Goal: Answer question/provide support

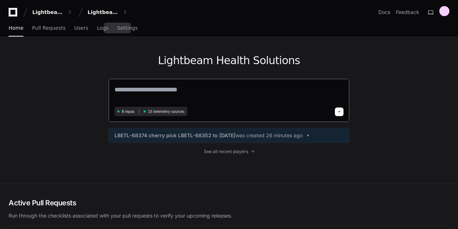
click at [141, 96] on textarea at bounding box center [228, 95] width 229 height 20
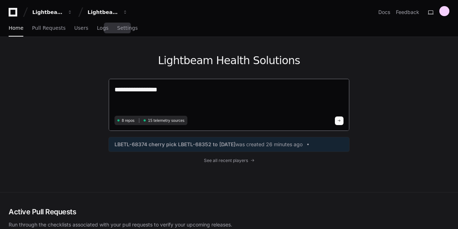
paste textarea "**********"
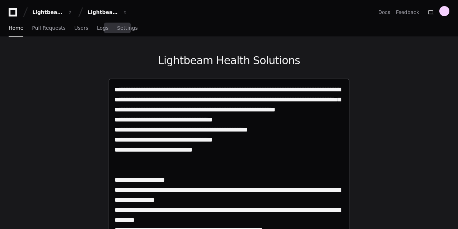
type textarea "**********"
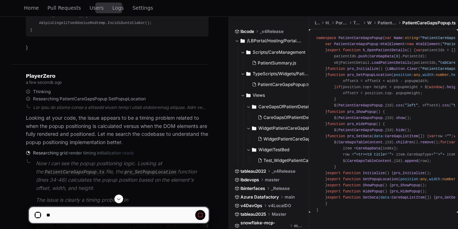
scroll to position [12060, 0]
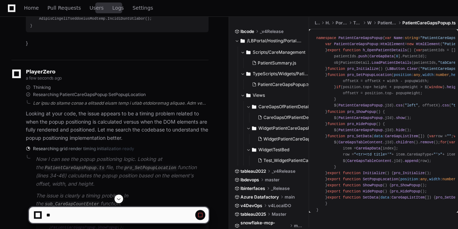
click at [56, 104] on div at bounding box center [120, 103] width 175 height 6
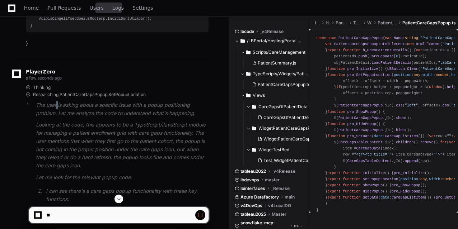
click at [56, 104] on p "The user is asking about a specific issue with a popup positioning problem. Let…" at bounding box center [122, 109] width 173 height 17
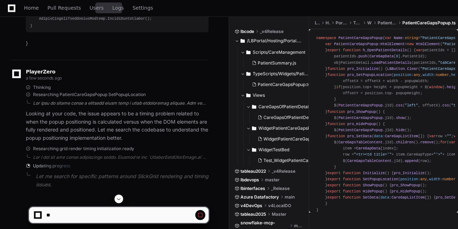
click at [96, 101] on div at bounding box center [120, 103] width 175 height 6
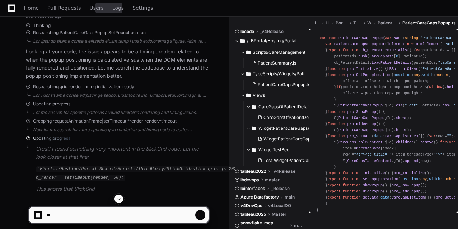
scroll to position [12130, 0]
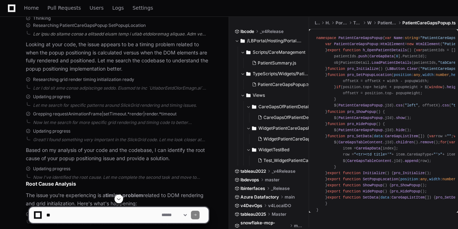
click at [116, 35] on div at bounding box center [120, 34] width 175 height 6
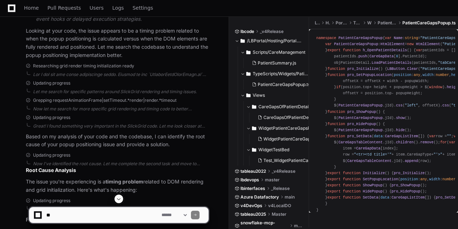
scroll to position [12558, 0]
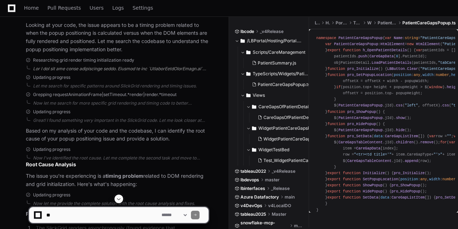
click at [139, 72] on div at bounding box center [120, 69] width 175 height 6
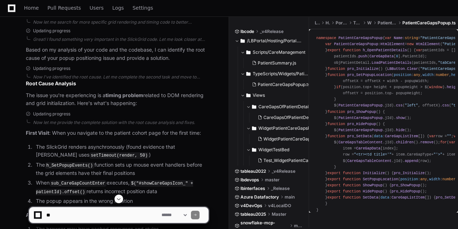
scroll to position [12960, 0]
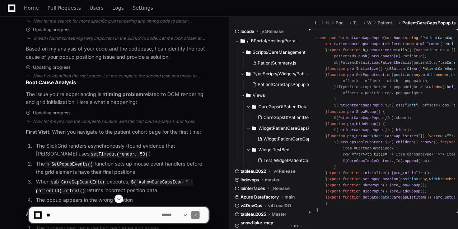
click at [150, 7] on div "Let me search for specific patterns around SlickGrid rendering and timing issue…" at bounding box center [120, 4] width 175 height 6
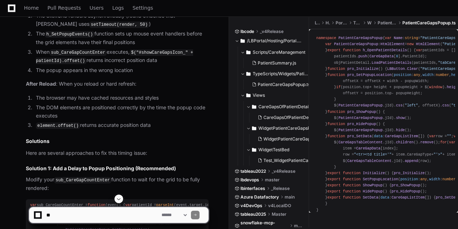
scroll to position [13106, 0]
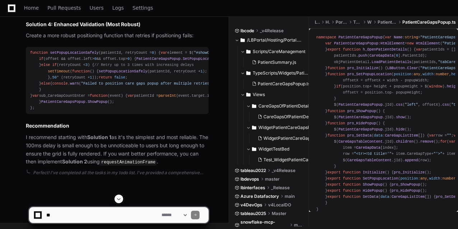
scroll to position [13742, 0]
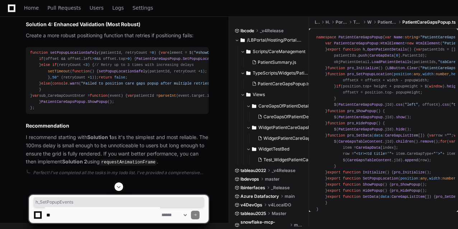
copy span "h_SetPopupEvents"
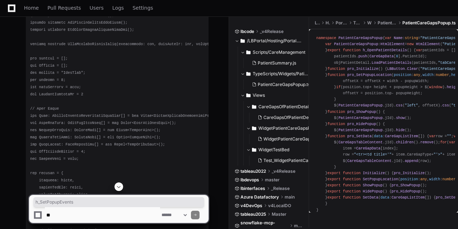
scroll to position [0, 0]
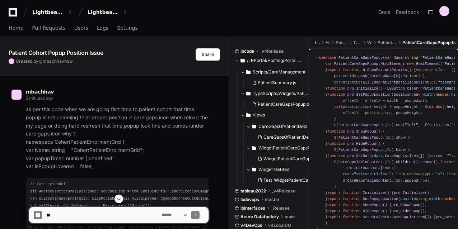
drag, startPoint x: 80, startPoint y: 53, endPoint x: 226, endPoint y: 31, distance: 148.3
click at [226, 31] on div "Home Pull Requests Users Logs Settings" at bounding box center [229, 28] width 440 height 17
click at [74, 28] on span "Users" at bounding box center [81, 28] width 14 height 4
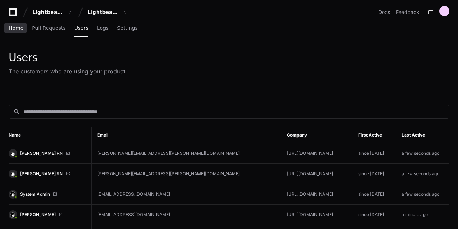
click at [16, 29] on span "Home" at bounding box center [16, 28] width 15 height 4
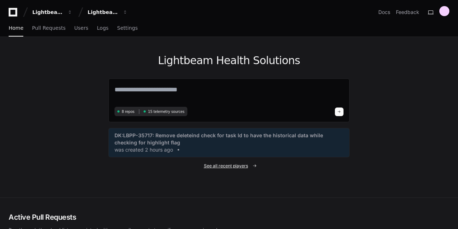
click at [235, 164] on span "See all recent players" at bounding box center [226, 166] width 44 height 6
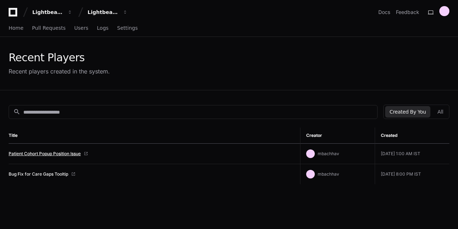
drag, startPoint x: 151, startPoint y: 152, endPoint x: 52, endPoint y: 155, distance: 99.4
drag, startPoint x: 52, startPoint y: 155, endPoint x: 226, endPoint y: 147, distance: 174.1
click at [226, 147] on td "Patient Cohort Popup Position Issue" at bounding box center [154, 154] width 291 height 20
click at [192, 151] on div "Patient Cohort Popup Position Issue" at bounding box center [152, 154] width 286 height 6
click at [15, 29] on span "Home" at bounding box center [16, 28] width 15 height 4
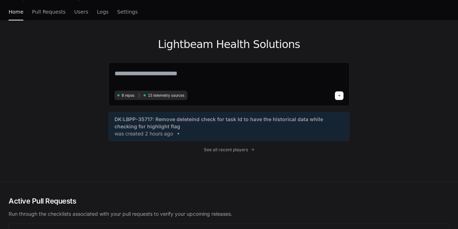
scroll to position [15, 0]
